Goal: Find specific page/section: Find specific page/section

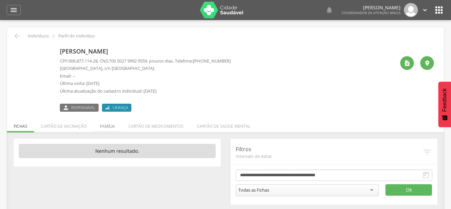
click at [104, 128] on li "Família" at bounding box center [107, 125] width 28 height 16
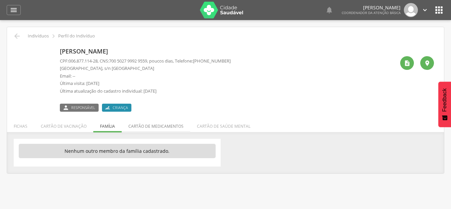
click at [150, 128] on li "Cartão de medicamentos" at bounding box center [156, 125] width 68 height 16
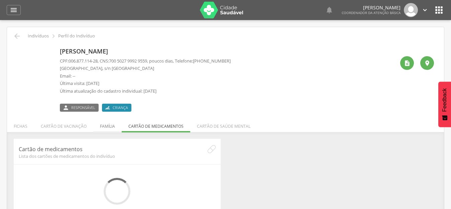
click at [112, 127] on li "Família" at bounding box center [107, 125] width 28 height 16
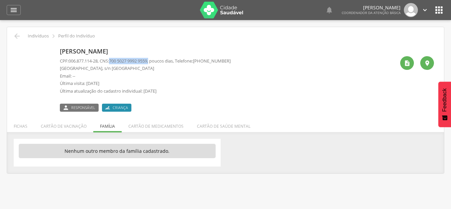
drag, startPoint x: 155, startPoint y: 61, endPoint x: 112, endPoint y: 60, distance: 42.8
click at [112, 60] on p "CPF: 006.877.114-28 , CNS: 700 5027 9992 9559 , poucos dias, Telefone: (83) 998…" at bounding box center [145, 61] width 171 height 6
copy p "700 5027 9992 9559 ,"
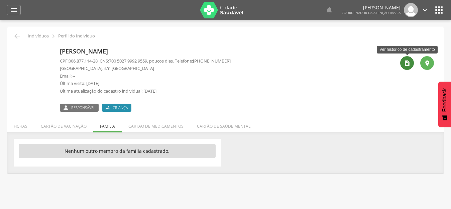
click at [402, 64] on div "" at bounding box center [407, 63] width 14 height 14
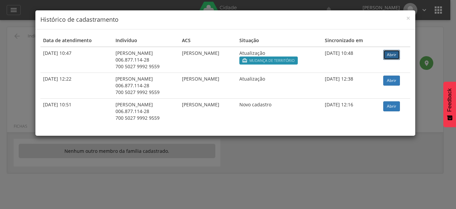
click at [396, 55] on link "Abrir" at bounding box center [392, 55] width 17 height 10
click at [405, 18] on h4 "Histórico de cadastramento" at bounding box center [225, 19] width 370 height 9
click at [410, 17] on span "×" at bounding box center [409, 17] width 4 height 9
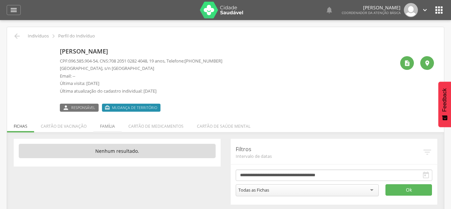
click at [104, 126] on li "Família" at bounding box center [107, 125] width 28 height 16
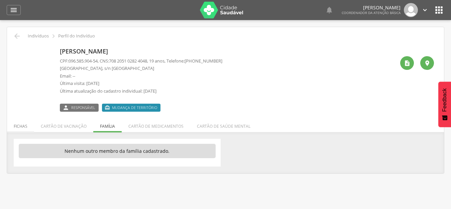
click at [20, 124] on li "Fichas" at bounding box center [20, 125] width 27 height 16
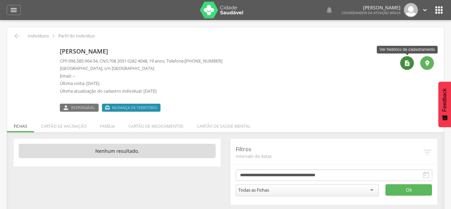
click at [407, 61] on icon "" at bounding box center [407, 63] width 7 height 7
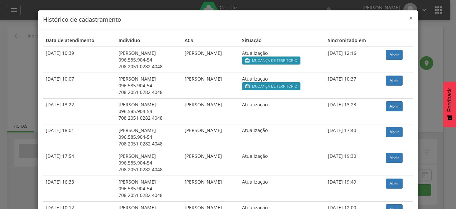
click at [409, 17] on span "×" at bounding box center [411, 17] width 4 height 9
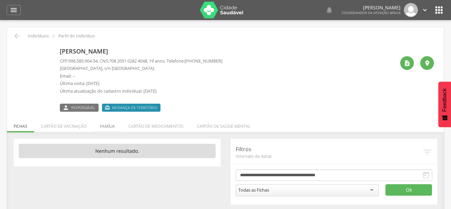
click at [102, 125] on li "Família" at bounding box center [107, 125] width 28 height 16
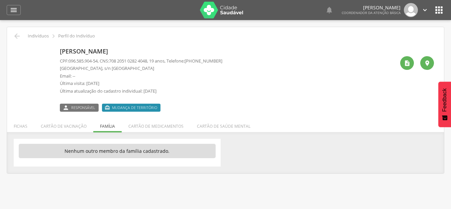
click at [262, 111] on div "Elaine Sabrina Silva Bezerra CPF: 096.585.904-54 , CNS: 708 2051 0282 4048 , 19…" at bounding box center [227, 78] width 335 height 66
click at [149, 107] on span "Mudança de território" at bounding box center [134, 107] width 45 height 5
drag, startPoint x: 165, startPoint y: 105, endPoint x: 150, endPoint y: 111, distance: 16.1
click at [150, 111] on div " Responsável  Mudança de território" at bounding box center [141, 105] width 162 height 14
click at [162, 110] on div " Responsável  Mudança de território" at bounding box center [141, 105] width 162 height 14
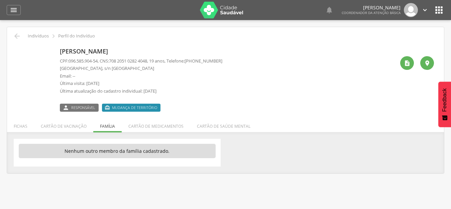
click at [234, 95] on div "Elaine Sabrina Silva Bezerra CPF: 096.585.904-54 , CNS: 708 2051 0282 4048 , 19…" at bounding box center [227, 78] width 335 height 66
click at [201, 100] on div " Responsável  Mudança de território" at bounding box center [141, 105] width 162 height 14
drag, startPoint x: 153, startPoint y: 109, endPoint x: 107, endPoint y: 108, distance: 46.1
click at [107, 108] on label " Mudança de território" at bounding box center [131, 108] width 58 height 8
drag, startPoint x: 166, startPoint y: 111, endPoint x: 162, endPoint y: 105, distance: 6.3
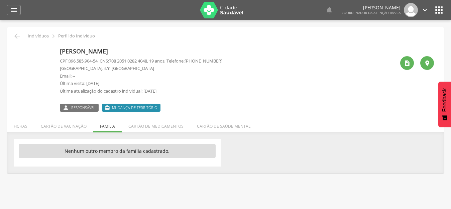
click at [163, 110] on div " Responsável  Mudança de território" at bounding box center [141, 105] width 162 height 14
drag, startPoint x: 162, startPoint y: 105, endPoint x: 106, endPoint y: 105, distance: 56.5
click at [106, 105] on div " Responsável  Mudança de território" at bounding box center [141, 105] width 162 height 14
click at [177, 100] on div " Responsável  Mudança de território" at bounding box center [141, 105] width 162 height 14
click at [160, 107] on div " Responsável  Mudança de território" at bounding box center [141, 105] width 162 height 14
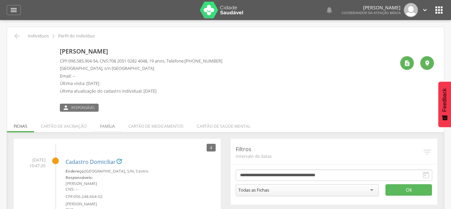
click at [113, 130] on li "Família" at bounding box center [107, 125] width 28 height 16
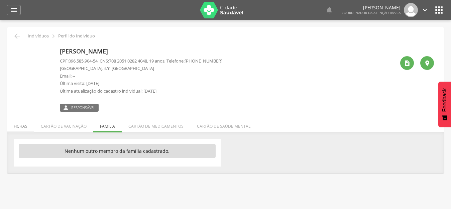
click at [17, 127] on li "Fichas" at bounding box center [20, 125] width 27 height 16
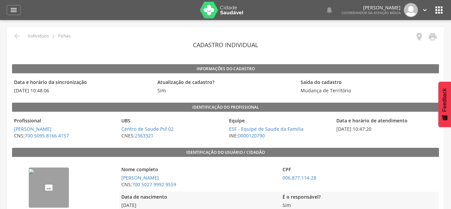
click at [34, 174] on img "--" at bounding box center [31, 171] width 5 height 5
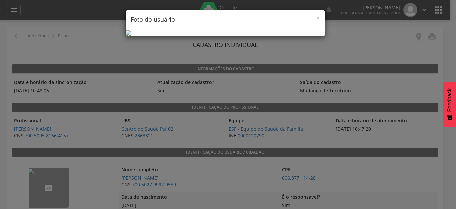
click at [450, 57] on div "× Foto do usuário" at bounding box center [228, 104] width 456 height 209
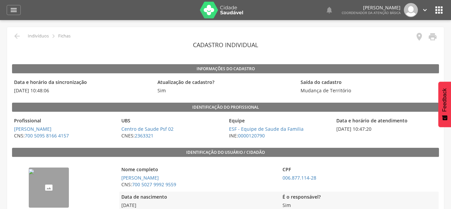
click at [34, 174] on img "--" at bounding box center [31, 171] width 5 height 5
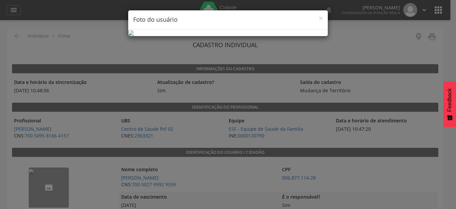
click at [373, 117] on div "× Foto do usuário" at bounding box center [228, 104] width 456 height 209
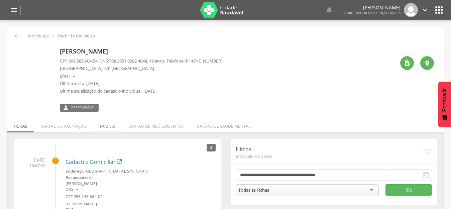
click at [106, 131] on li "Família" at bounding box center [107, 125] width 28 height 16
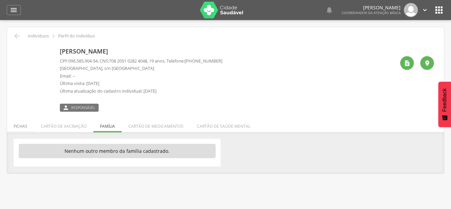
click at [22, 128] on li "Fichas" at bounding box center [20, 125] width 27 height 16
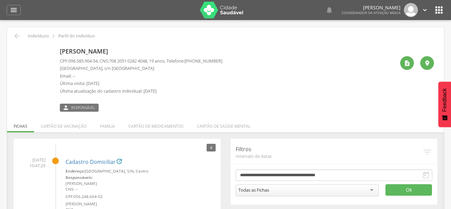
click at [227, 80] on div "[PERSON_NAME] CPF: 096.585.904-54 , CNS: [PHONE_NUMBER] , 19 anos, Telefone: [P…" at bounding box center [227, 78] width 335 height 66
click at [113, 128] on li "Família" at bounding box center [107, 125] width 28 height 16
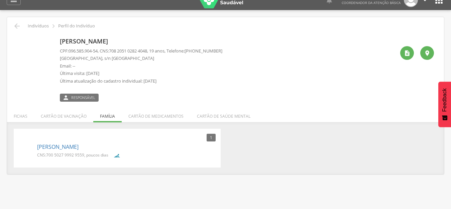
scroll to position [20, 0]
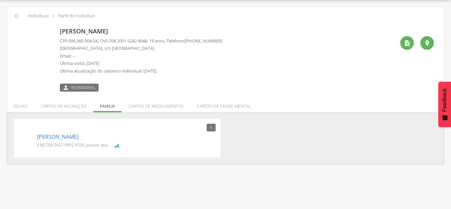
click at [186, 162] on div "1 Nenhum outro membro da família cadastrado. [PERSON_NAME] CNS: 700 5027 9992 9…" at bounding box center [225, 141] width 437 height 45
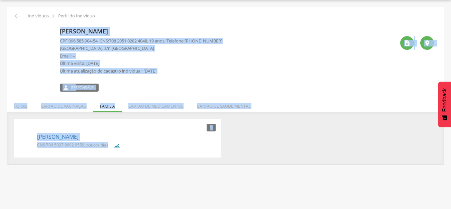
drag, startPoint x: 159, startPoint y: 149, endPoint x: 22, endPoint y: 35, distance: 178.4
click at [22, 35] on div " Indivíduos  Perfil do Indivíduo [PERSON_NAME] CPF: 096.585.904-54 , CNS: [PH…" at bounding box center [225, 85] width 437 height 157
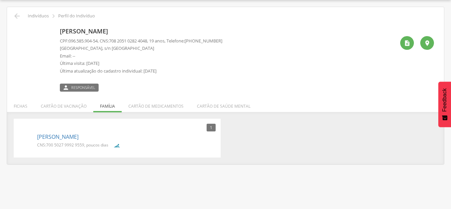
click at [248, 152] on div "1 Nenhum outro membro da família cadastrado. [PERSON_NAME] CNS: 700 5027 9992 9…" at bounding box center [225, 138] width 433 height 39
click at [59, 136] on link "[PERSON_NAME]" at bounding box center [57, 137] width 41 height 8
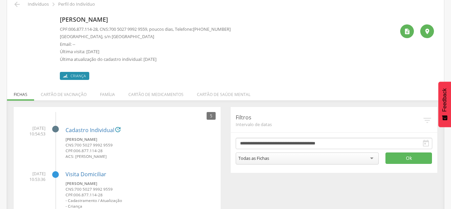
scroll to position [20, 0]
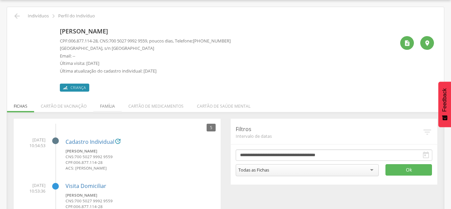
click at [113, 104] on li "Família" at bounding box center [107, 105] width 28 height 16
